Goal: Book appointment/travel/reservation

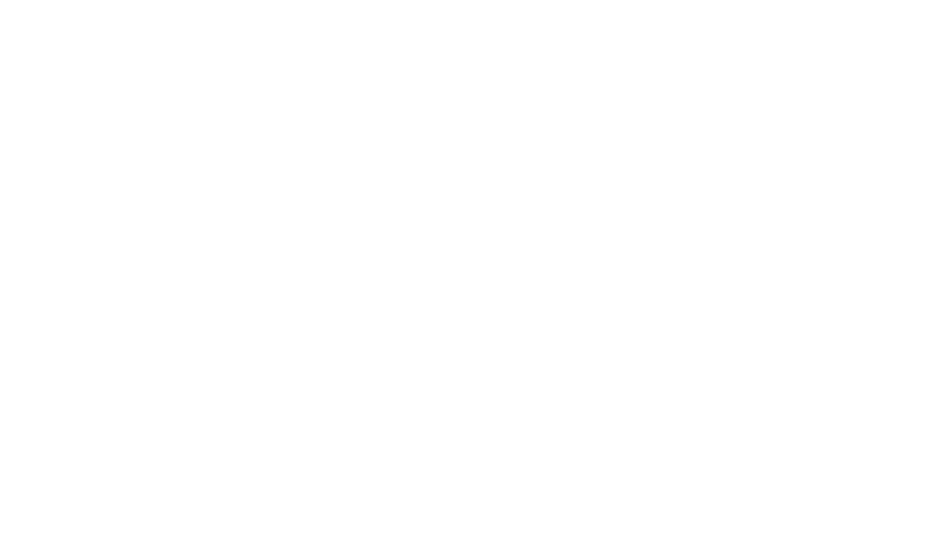
select select "**"
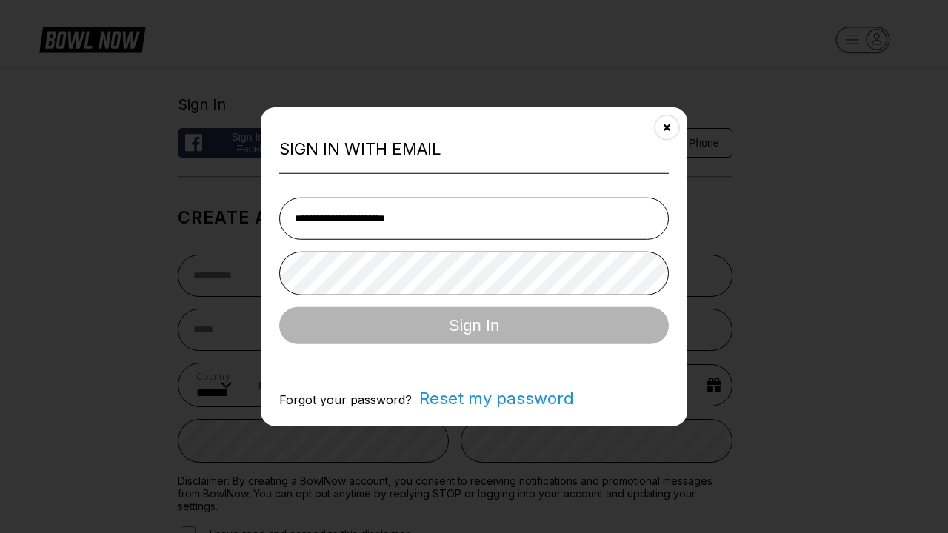
type input "**********"
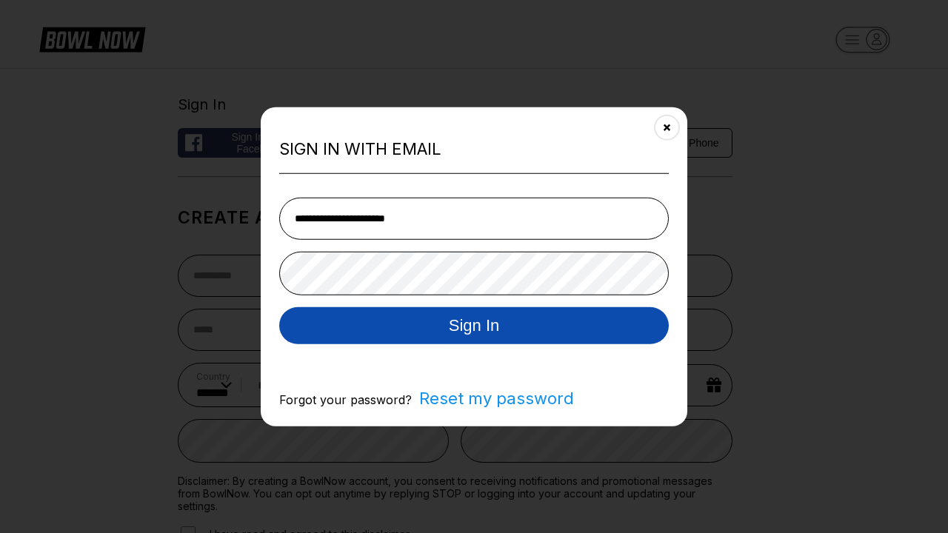
click at [474, 327] on button "Sign In" at bounding box center [474, 325] width 390 height 37
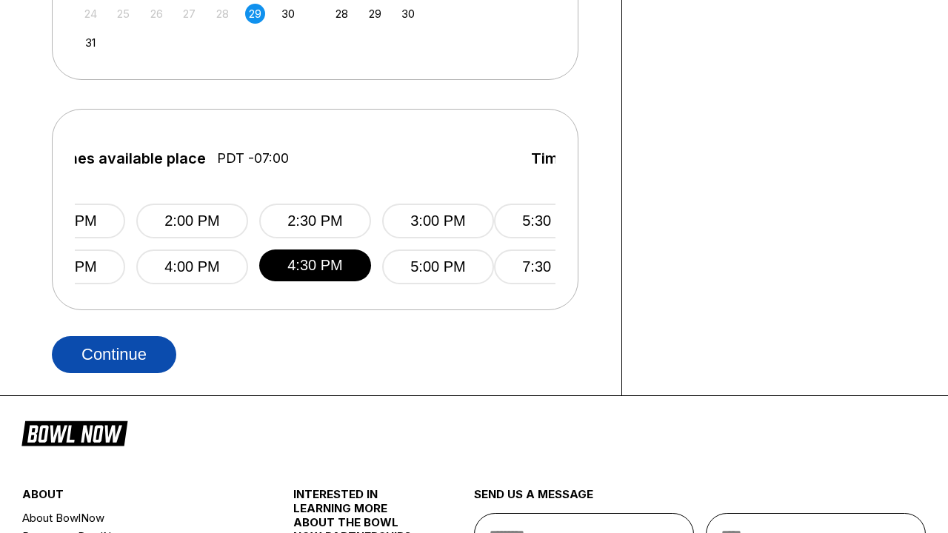
click at [114, 354] on button "Continue" at bounding box center [114, 354] width 124 height 37
